Goal: Information Seeking & Learning: Compare options

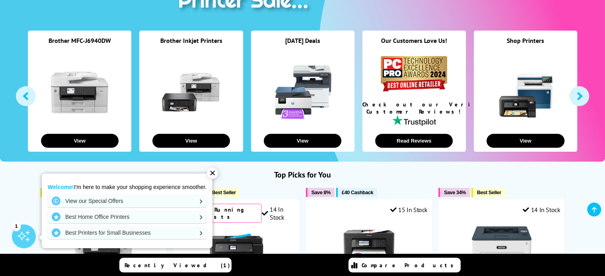
scroll to position [199, 0]
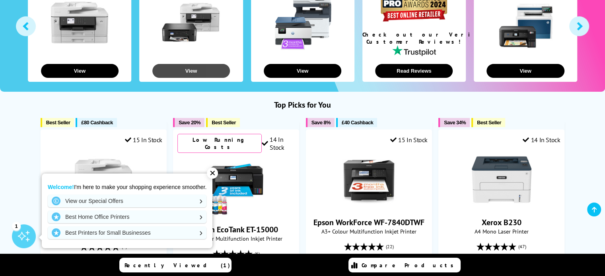
click at [204, 70] on button "View" at bounding box center [191, 71] width 78 height 14
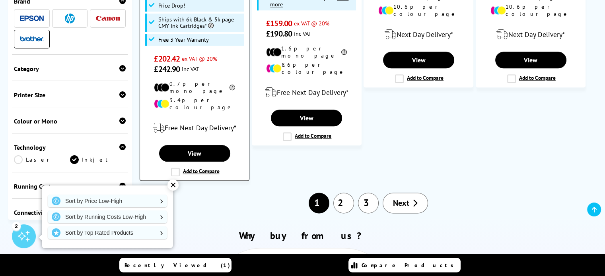
scroll to position [995, 0]
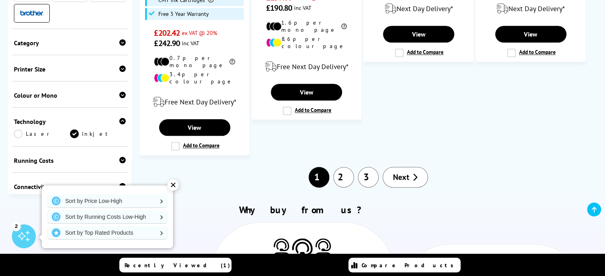
click at [340, 167] on link "2" at bounding box center [343, 177] width 21 height 21
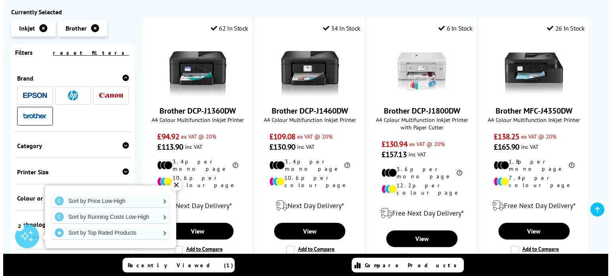
scroll to position [159, 0]
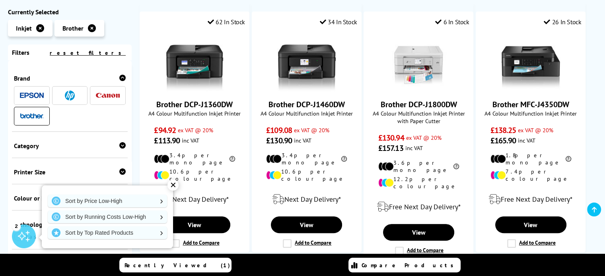
click at [419, 265] on span "Compare Products" at bounding box center [410, 265] width 96 height 7
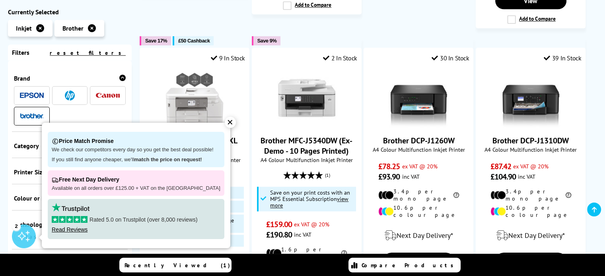
scroll to position [756, 0]
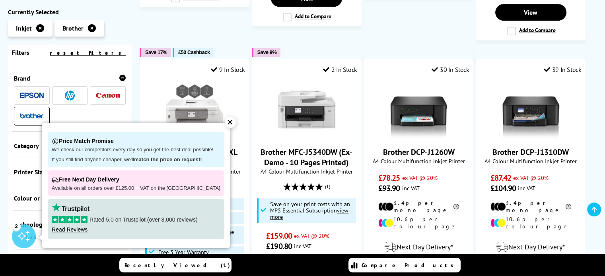
click at [225, 123] on div "✕" at bounding box center [230, 122] width 11 height 11
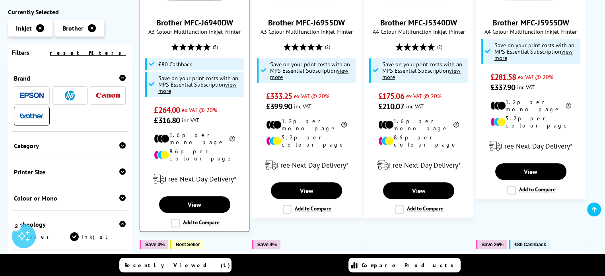
scroll to position [278, 0]
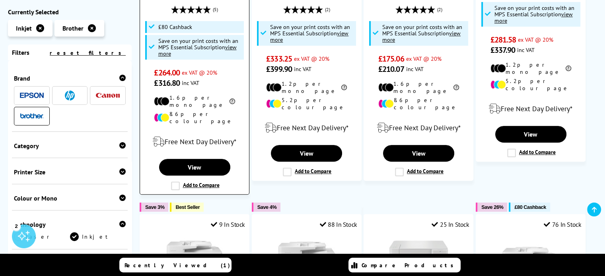
click at [173, 182] on label "Add to Compare" at bounding box center [195, 186] width 49 height 9
click at [0, 0] on input "Add to Compare" at bounding box center [0, 0] width 0 height 0
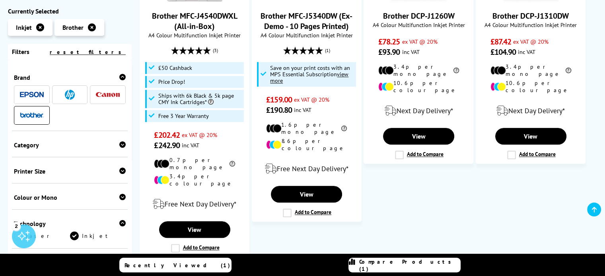
scroll to position [915, 0]
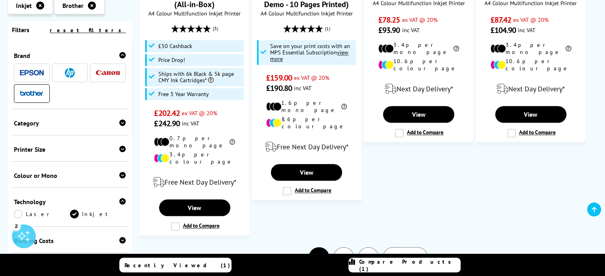
click at [348, 247] on link "2" at bounding box center [343, 257] width 21 height 21
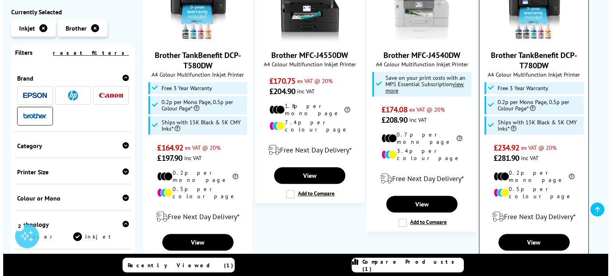
scroll to position [477, 0]
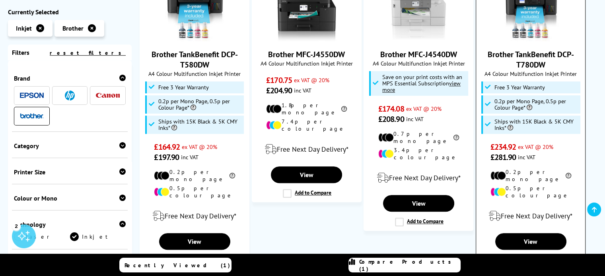
click at [512, 256] on label "Add to Compare" at bounding box center [531, 260] width 49 height 9
click at [0, 0] on input "Add to Compare" at bounding box center [0, 0] width 0 height 0
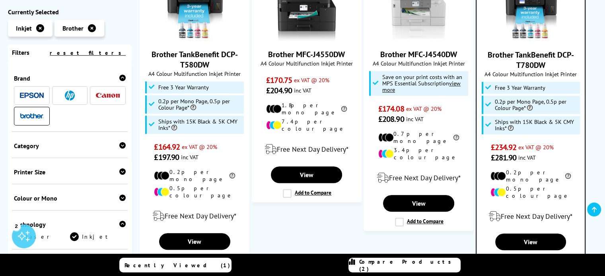
click at [413, 264] on span "Compare Products (2)" at bounding box center [409, 266] width 101 height 14
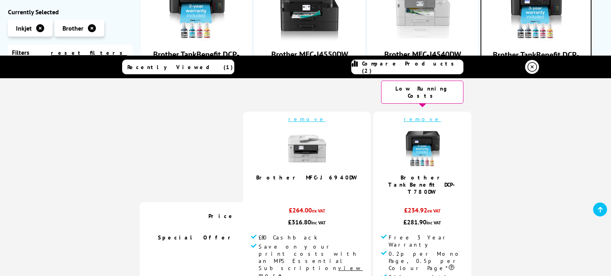
scroll to position [0, 0]
